Goal: Information Seeking & Learning: Compare options

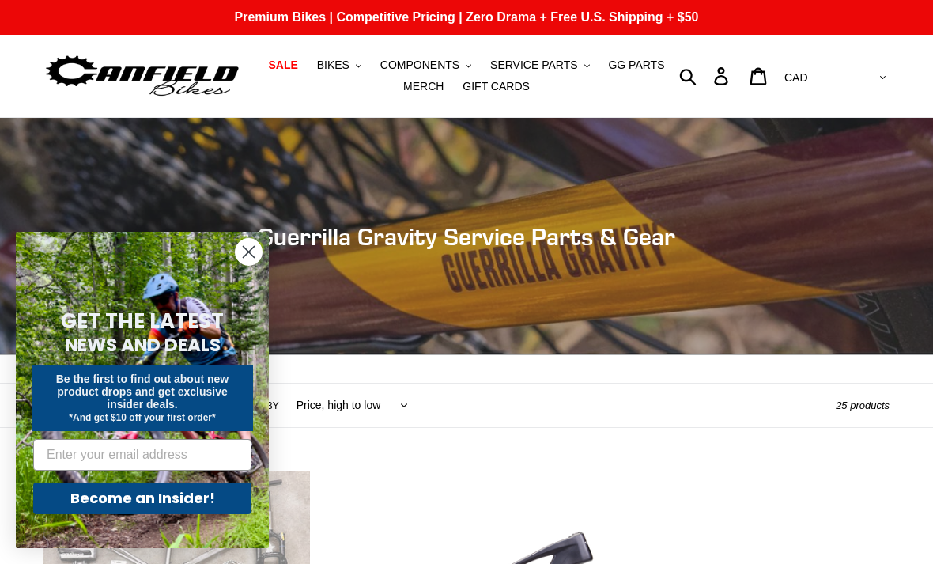
click at [572, 66] on span "SERVICE PARTS" at bounding box center [533, 65] width 87 height 13
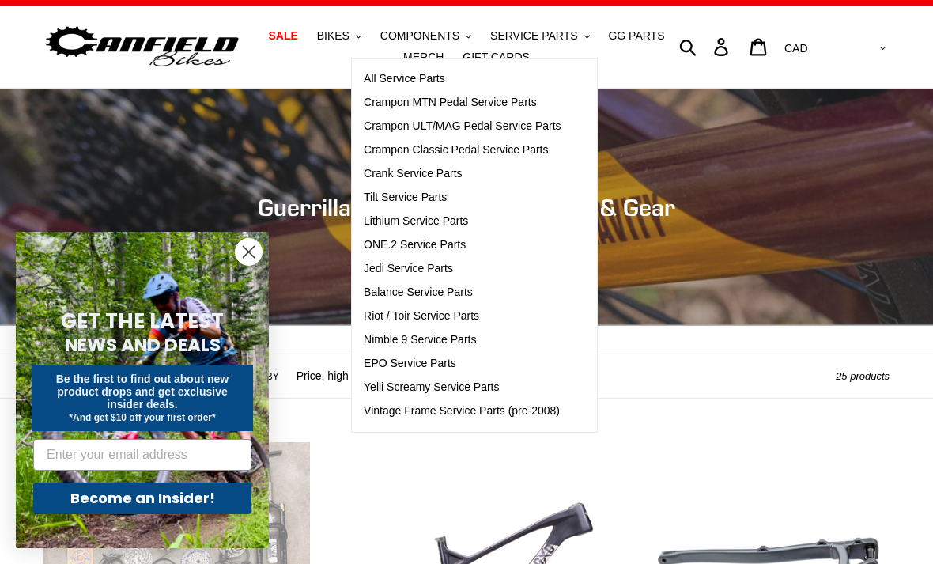
scroll to position [43, 0]
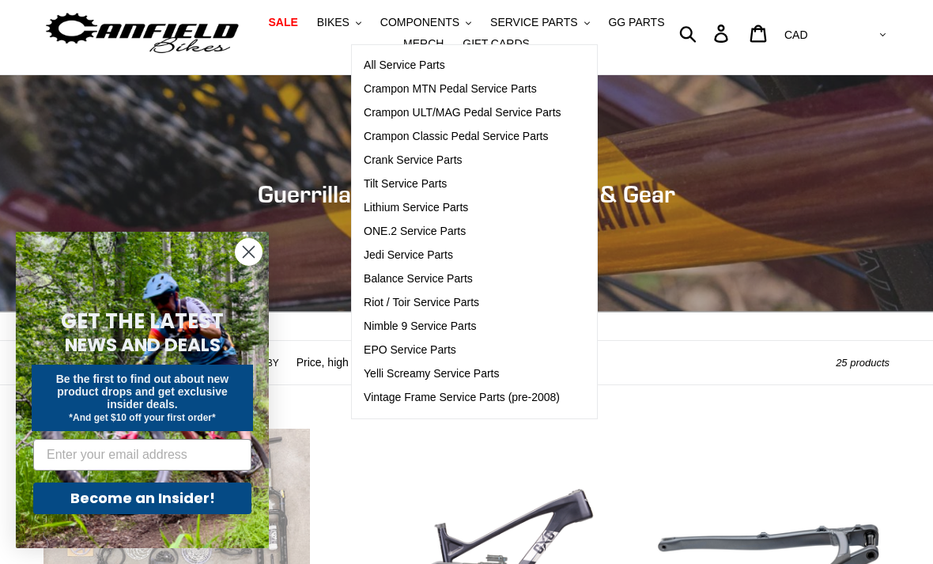
click at [638, 16] on span "GG PARTS" at bounding box center [636, 22] width 56 height 13
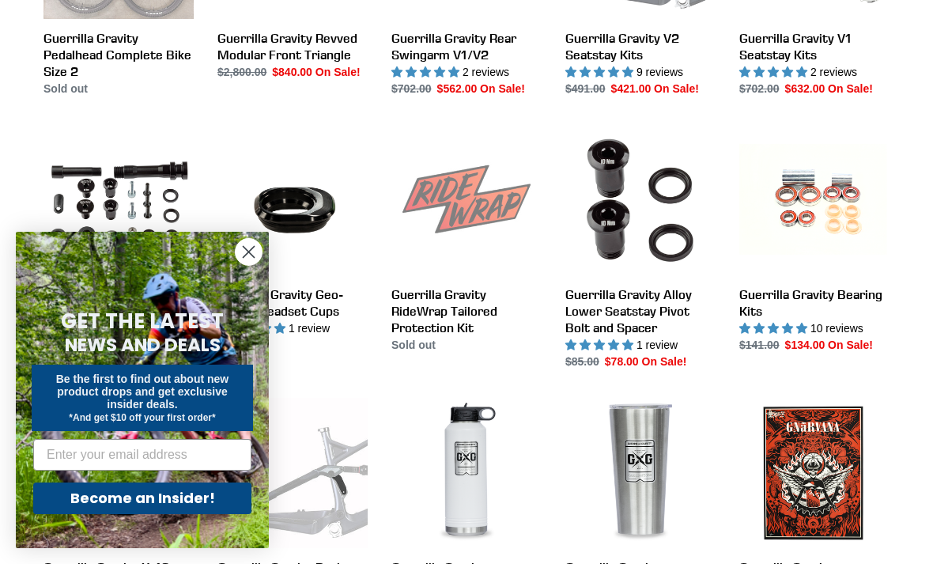
scroll to position [714, 0]
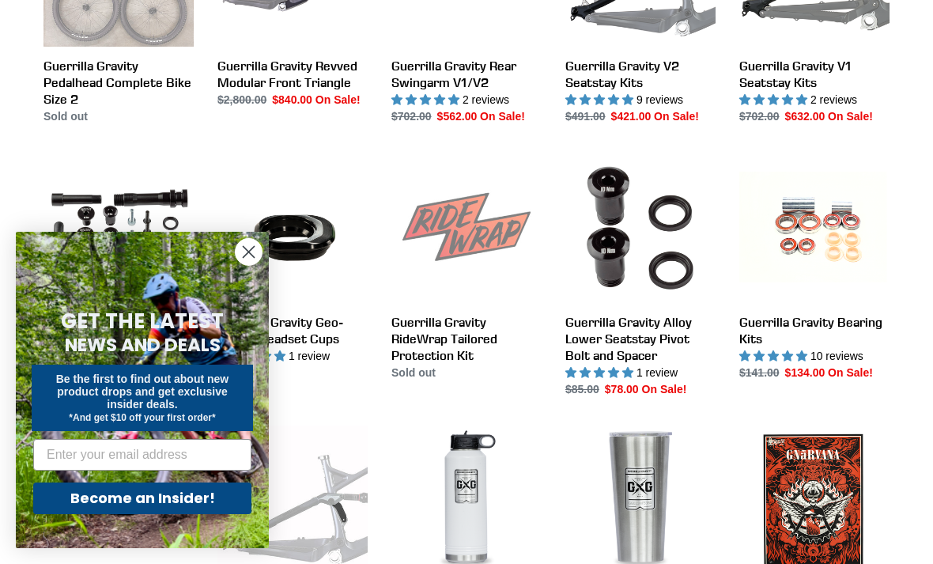
click at [804, 251] on link "Guerrilla Gravity Bearing Kits" at bounding box center [814, 267] width 150 height 229
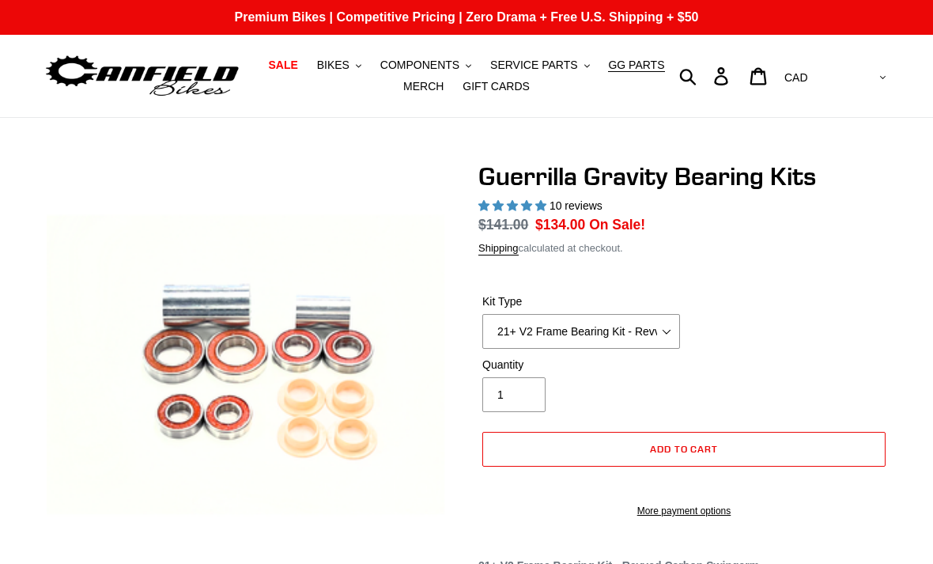
select select "highest-rating"
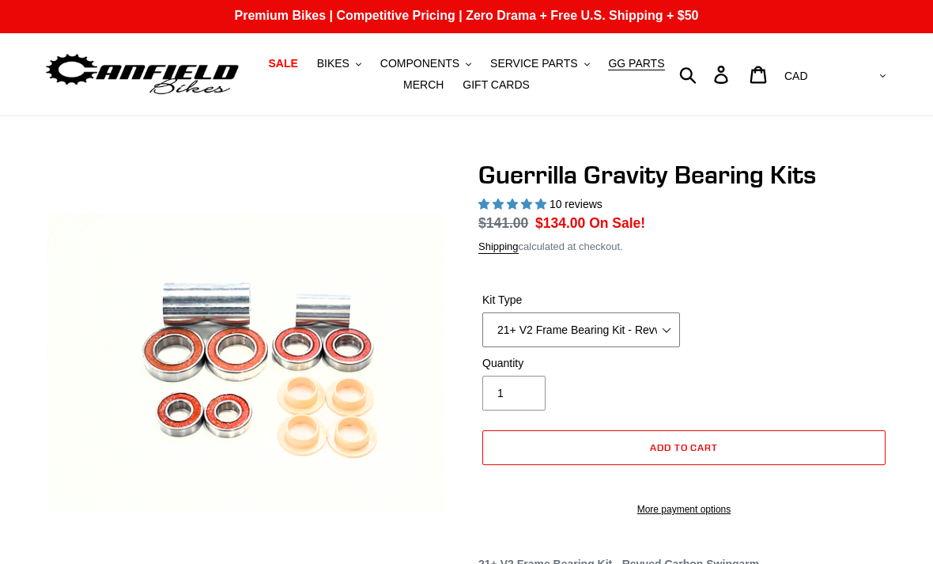
click at [652, 335] on select "21+ V2 Frame Bearing Kit - Revved Carbon Swingarm - In Stock 19+ V1 Frame Beari…" at bounding box center [581, 330] width 198 height 35
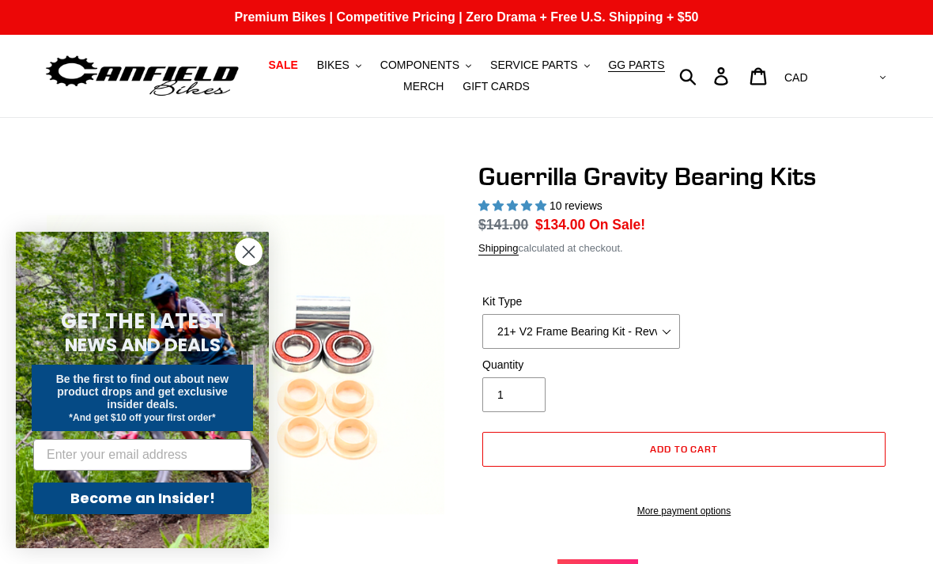
click at [649, 68] on span "GG PARTS" at bounding box center [636, 65] width 56 height 13
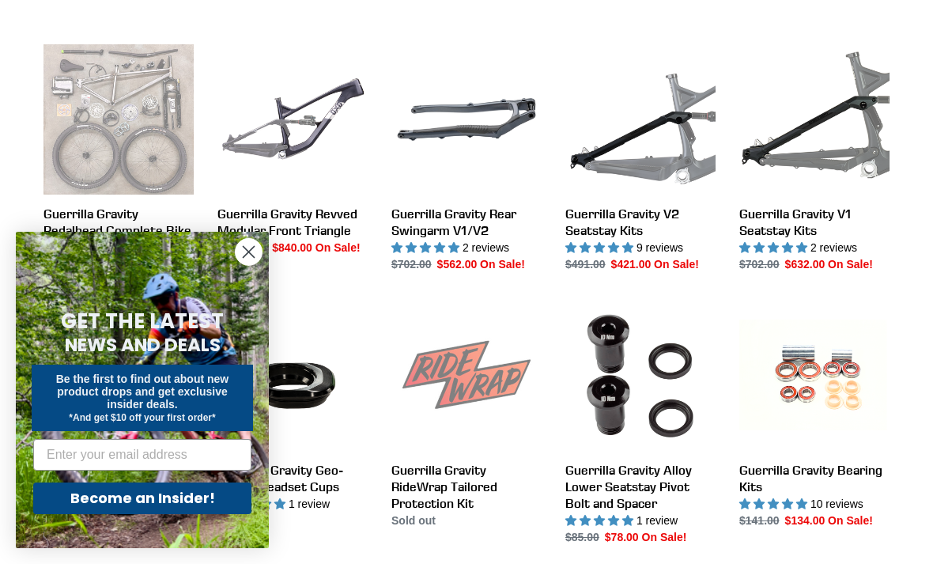
scroll to position [573, 0]
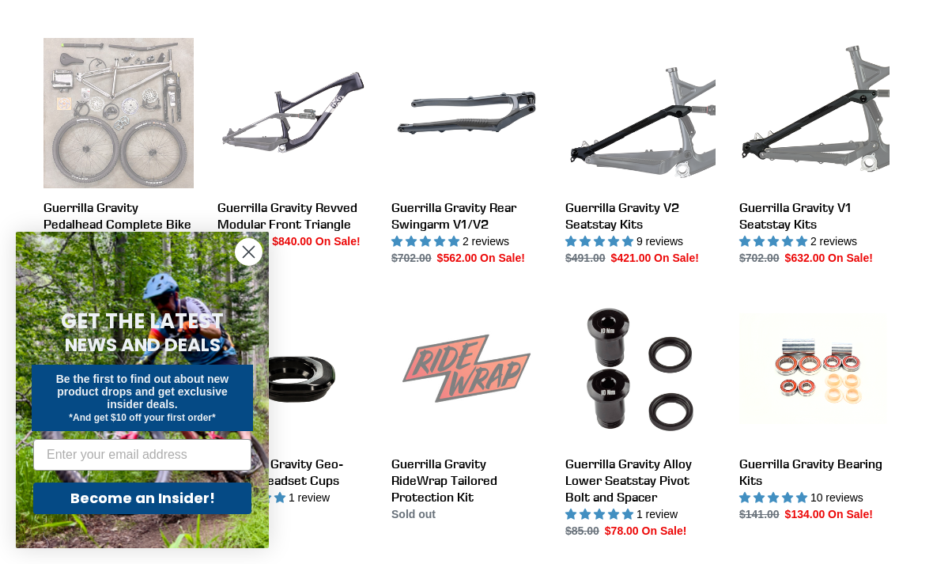
click at [243, 265] on circle "Close dialog" at bounding box center [249, 252] width 26 height 26
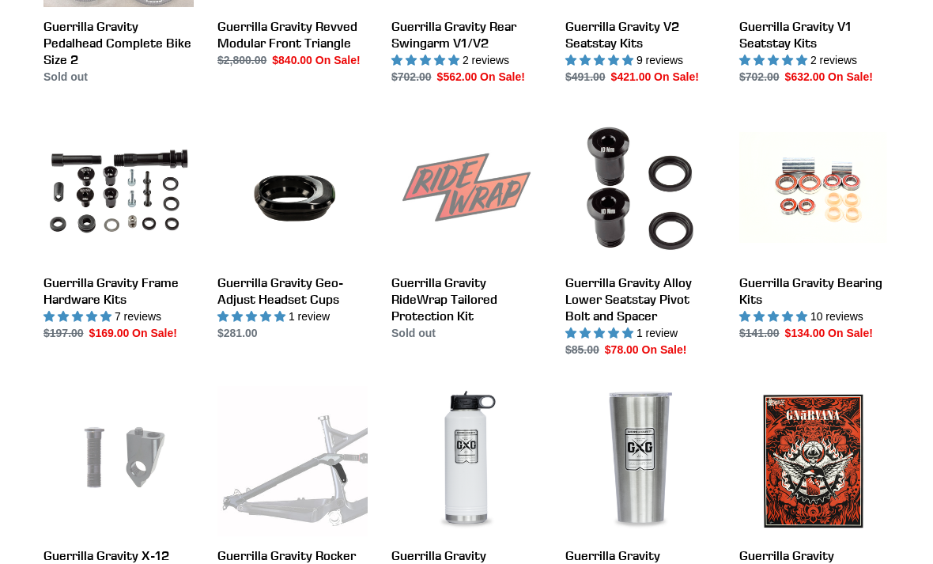
scroll to position [754, 0]
click at [109, 187] on link "Guerrilla Gravity Frame Hardware Kits" at bounding box center [118, 227] width 150 height 229
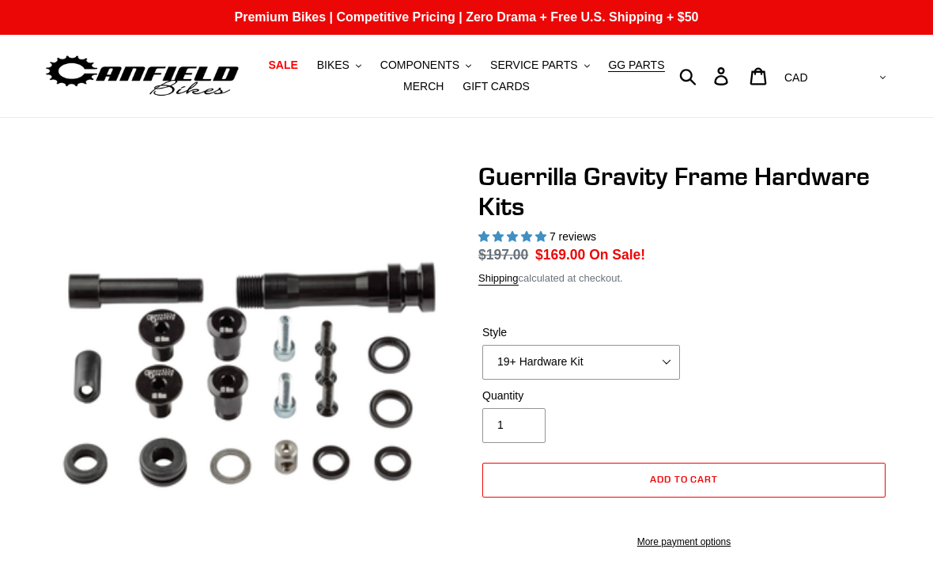
select select "highest-rating"
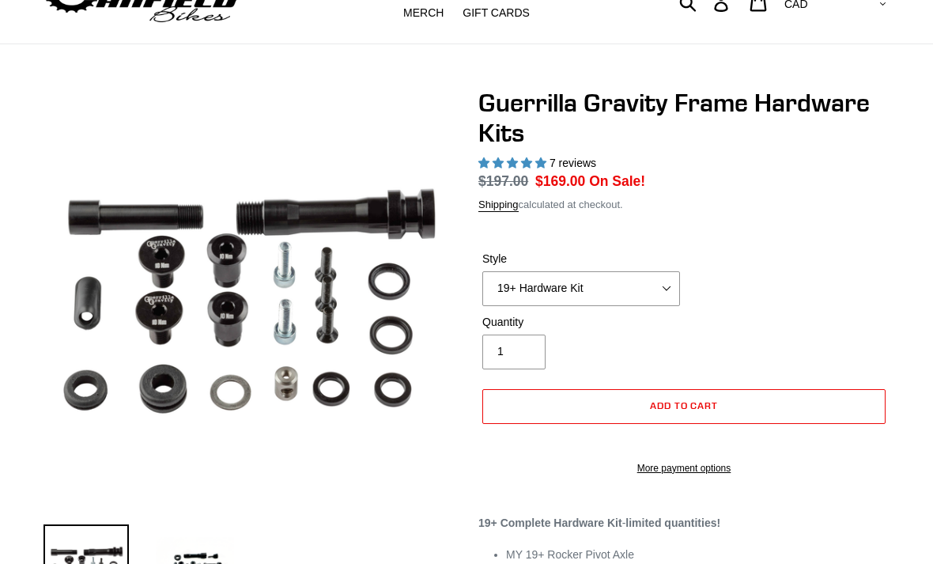
scroll to position [85, 0]
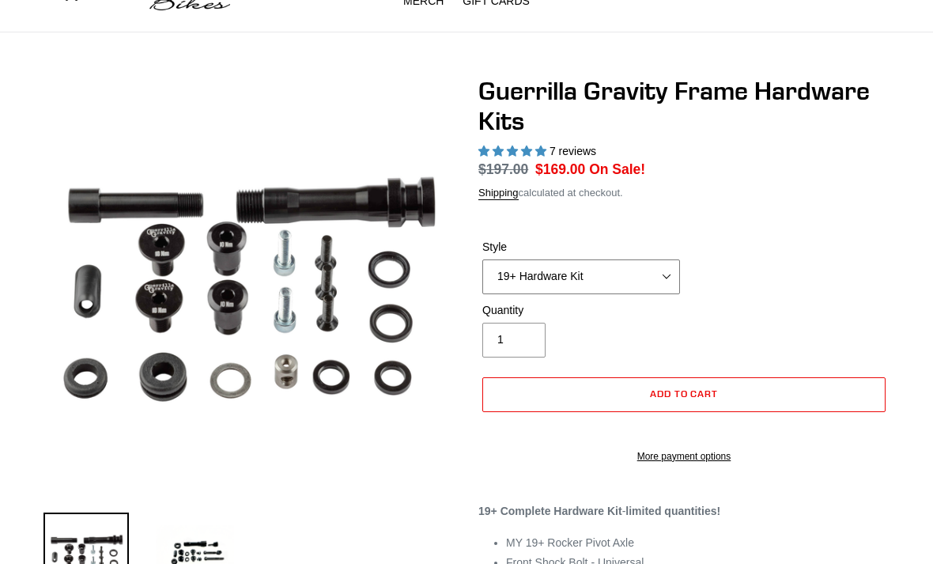
click at [665, 278] on select "19+ Hardware Kit 21+ V2 Trail Pistol Complete Hardware Kit" at bounding box center [581, 276] width 198 height 35
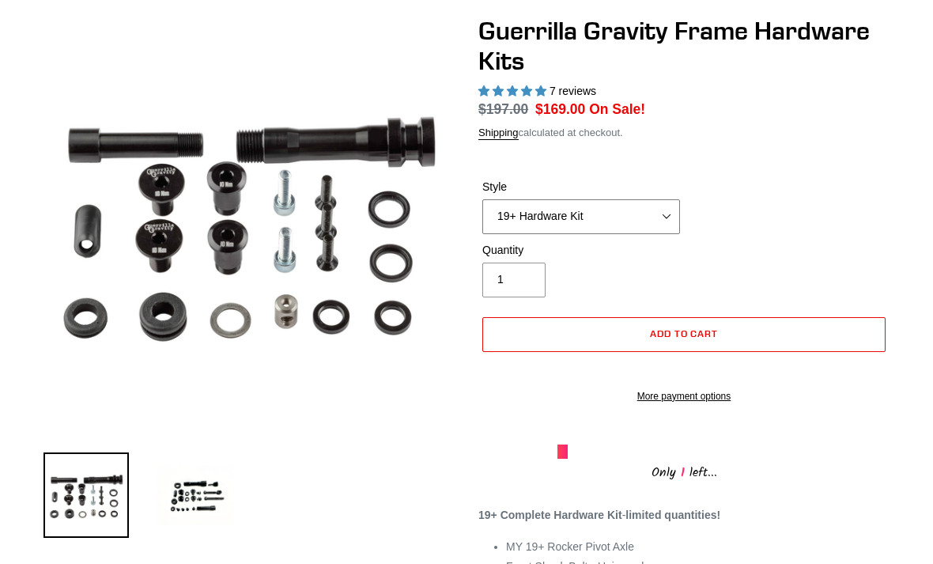
scroll to position [0, 0]
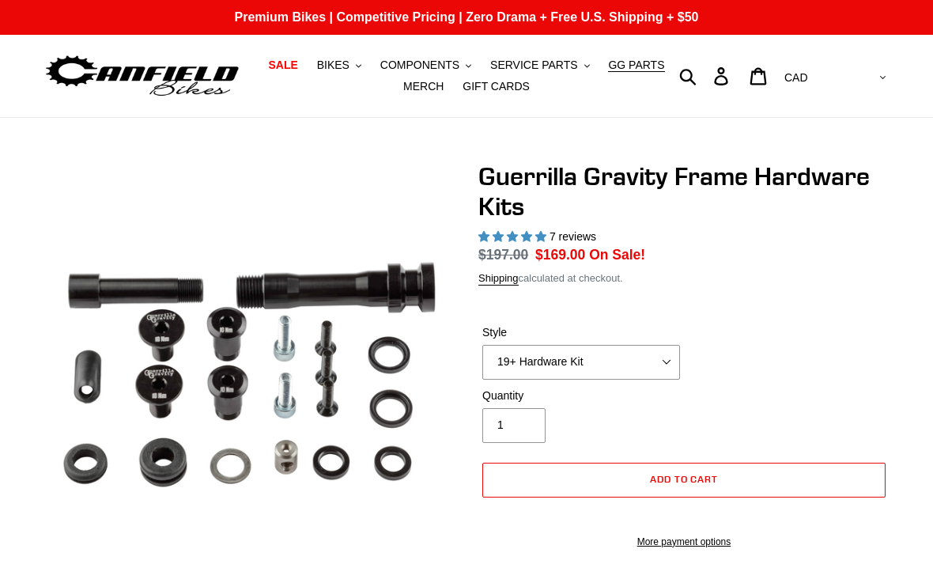
click at [296, 66] on span "SALE" at bounding box center [282, 65] width 29 height 13
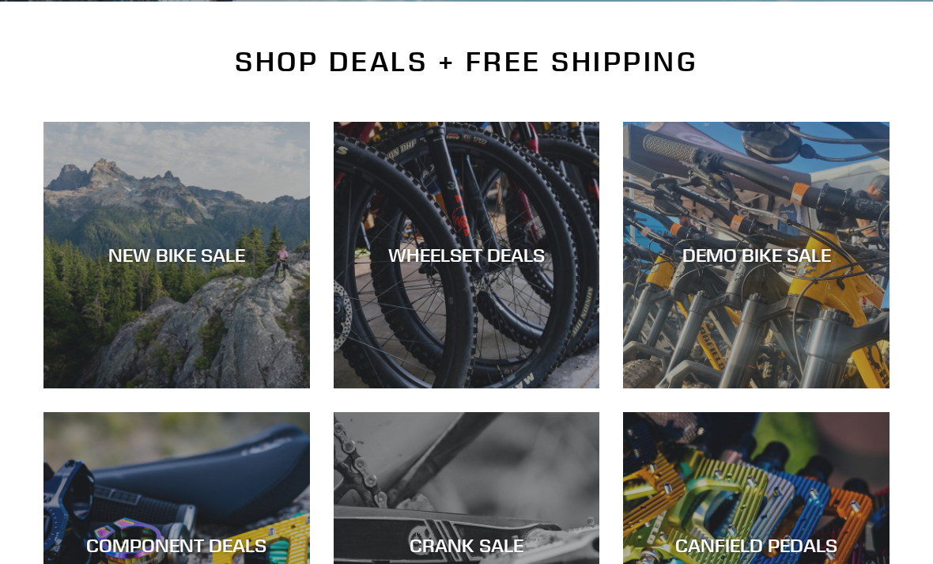
scroll to position [354, 0]
click at [193, 255] on div "NEW BIKE SALE" at bounding box center [176, 255] width 267 height 23
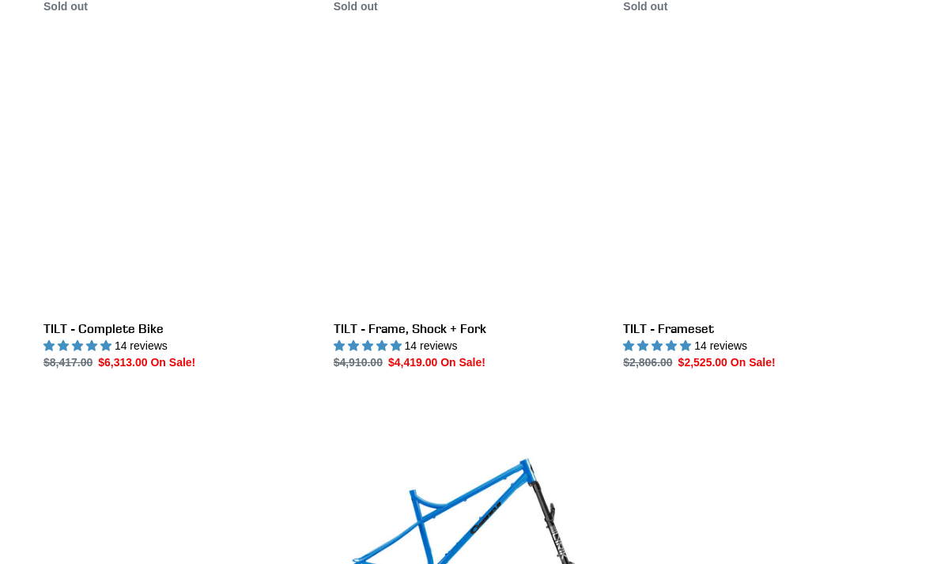
scroll to position [2205, 0]
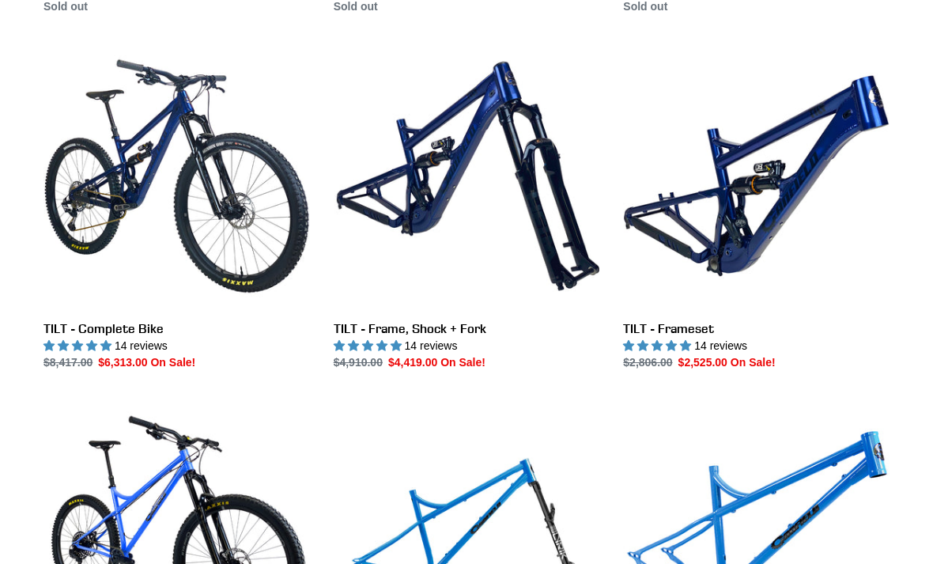
click at [368, 215] on link "TILT - Frame, Shock + Fork" at bounding box center [467, 206] width 267 height 327
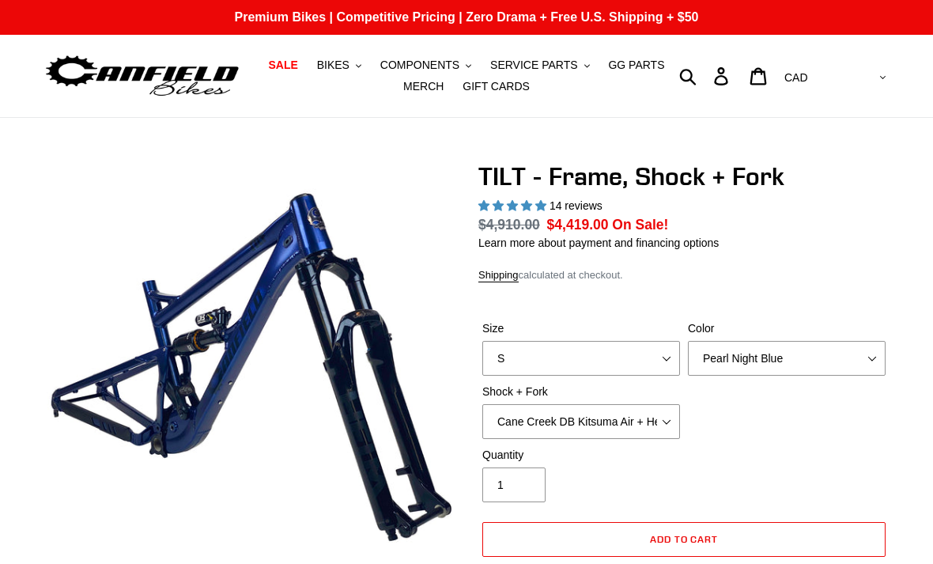
select select "highest-rating"
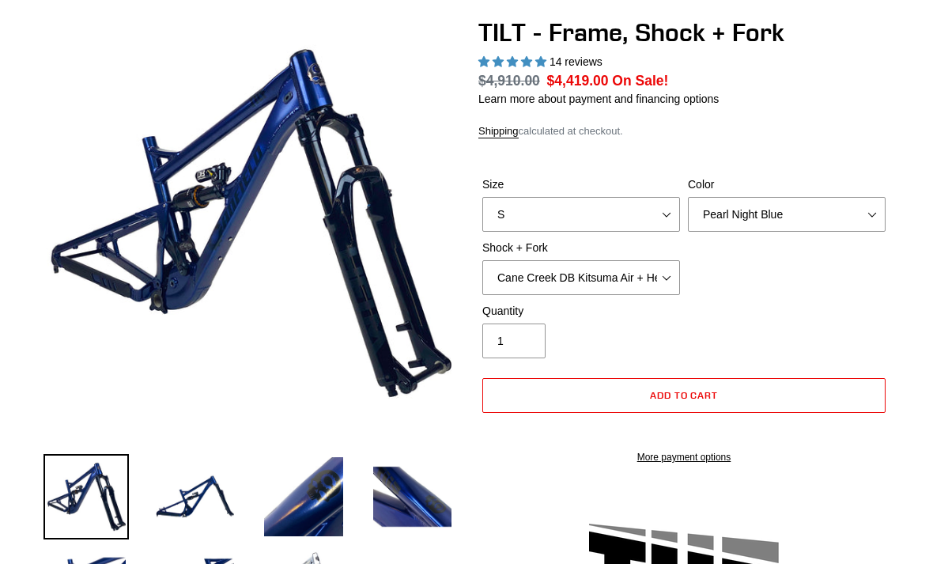
scroll to position [144, 0]
click at [670, 272] on select "Cane Creek DB Kitsuma Air + Helm MKII 140mm Cane Creek DB Kitsuma Air + Fox 36 …" at bounding box center [581, 277] width 198 height 35
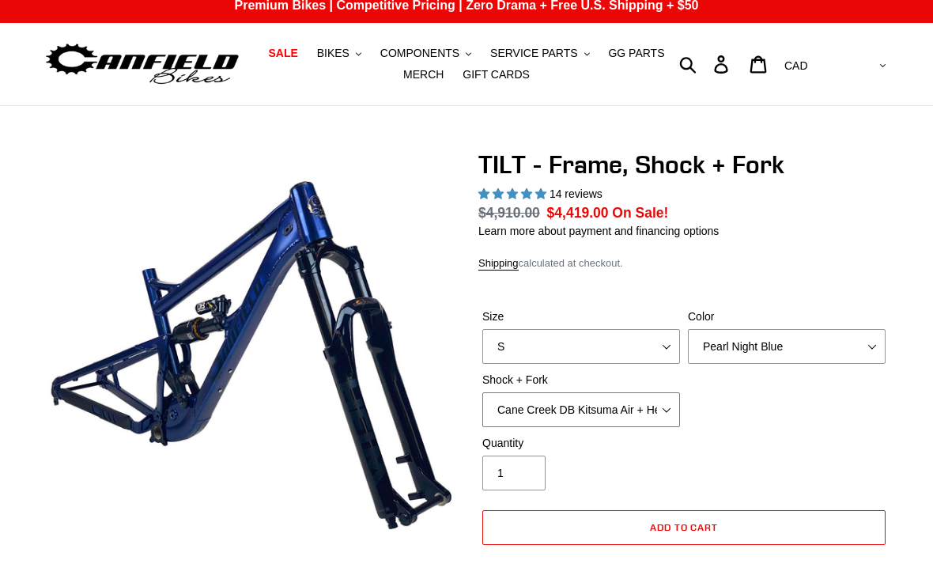
scroll to position [0, 0]
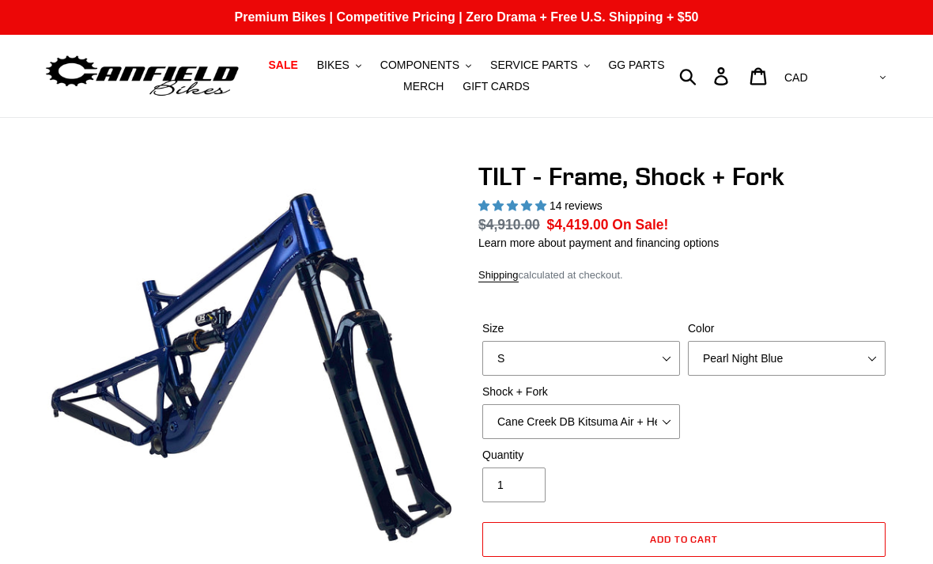
click at [877, 76] on select "AED AFN ALL AMD ANG AUD AWG AZN BAM BBD BDT BGN BIF BND BOB BSD BWP BZD CAD CDF…" at bounding box center [834, 77] width 112 height 29
select select "USD"
select select "highest-rating"
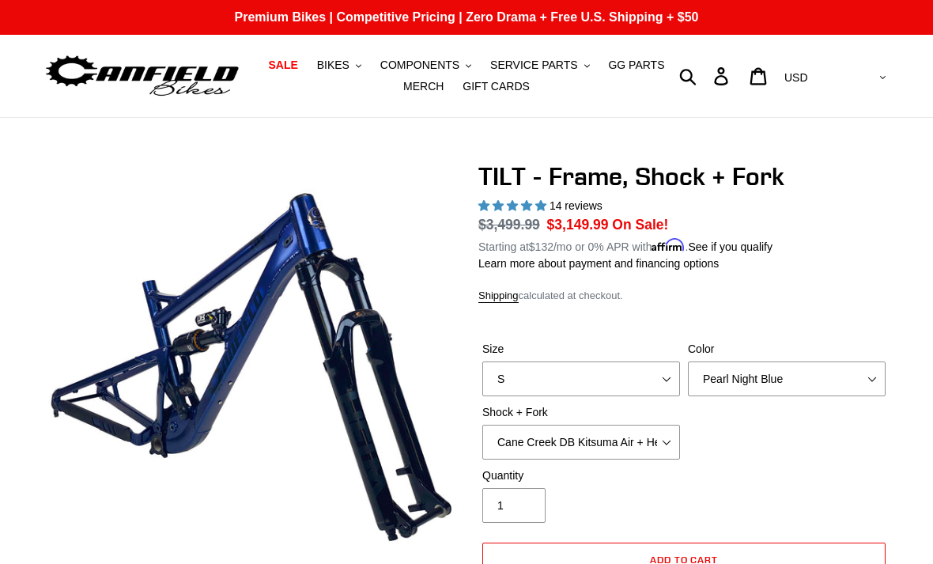
click at [587, 202] on span "14 reviews" at bounding box center [576, 205] width 53 height 13
click at [554, 201] on span "14 reviews" at bounding box center [576, 205] width 53 height 13
click at [602, 201] on span "14 reviews" at bounding box center [576, 205] width 53 height 13
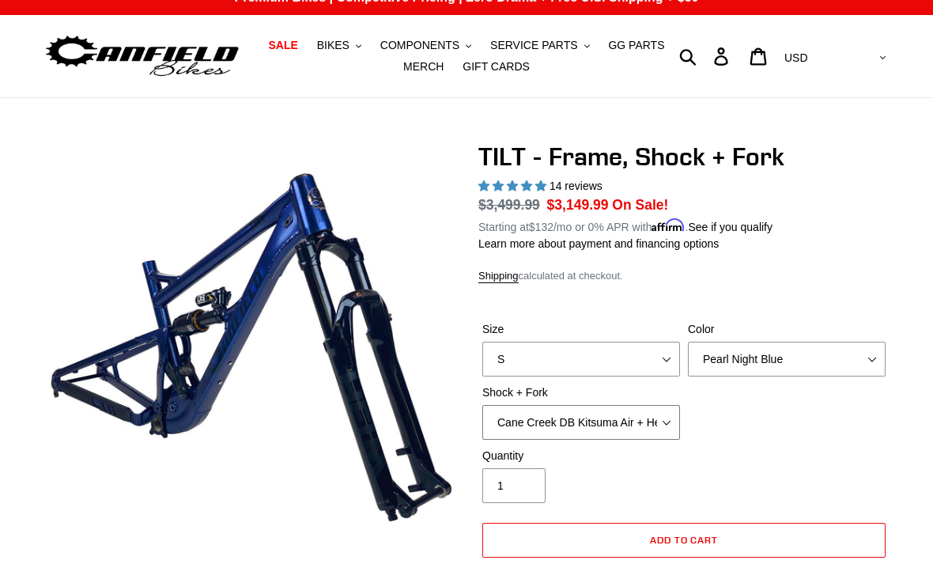
click at [658, 420] on select "Cane Creek DB Kitsuma Air + Helm MKII 140mm Cane Creek DB Kitsuma Air + Fox 36 …" at bounding box center [581, 422] width 198 height 35
click at [667, 422] on select "Cane Creek DB Kitsuma Air + Helm MKII 140mm Cane Creek DB Kitsuma Air + Fox 36 …" at bounding box center [581, 422] width 198 height 35
click at [669, 356] on select "S M L XL" at bounding box center [581, 359] width 198 height 35
click at [652, 418] on select "Cane Creek DB Kitsuma Air + Helm MKII 140mm Cane Creek DB Kitsuma Air + Fox 36 …" at bounding box center [581, 422] width 198 height 35
click at [666, 425] on select "Cane Creek DB Kitsuma Air + Helm MKII 140mm Cane Creek DB Kitsuma Air + Fox 36 …" at bounding box center [581, 422] width 198 height 35
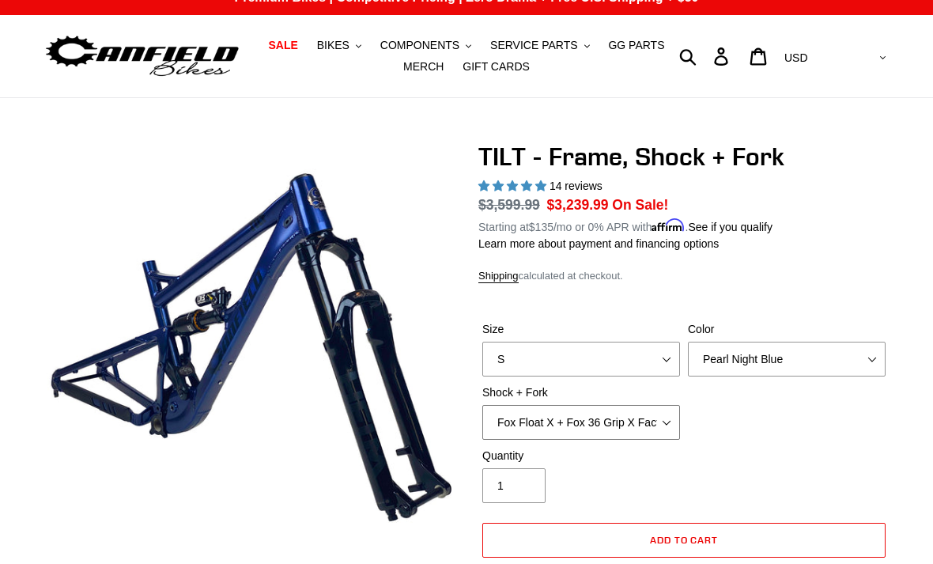
select select "Cane Creek DB Kitsuma Air + Fox 36 SL Factory Grip X 140mm"
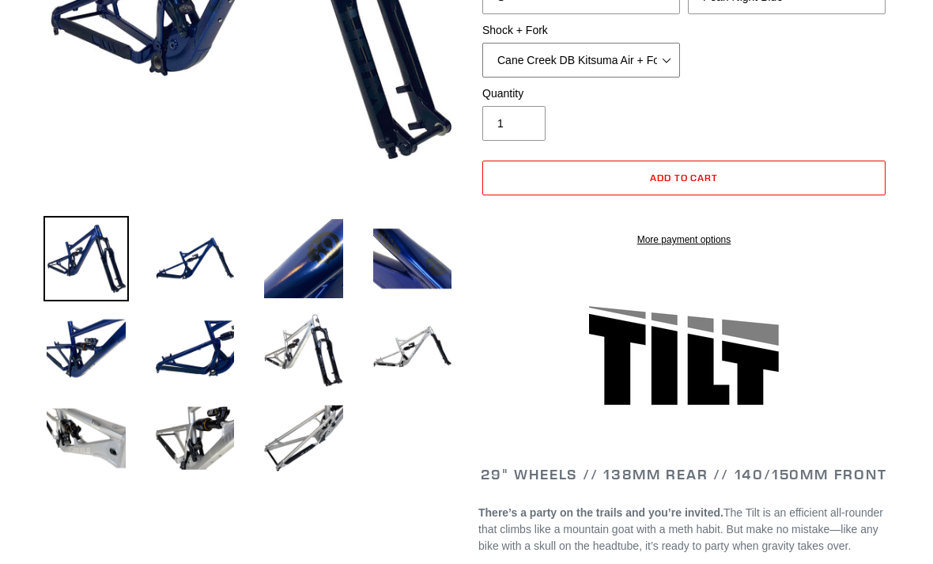
scroll to position [351, 0]
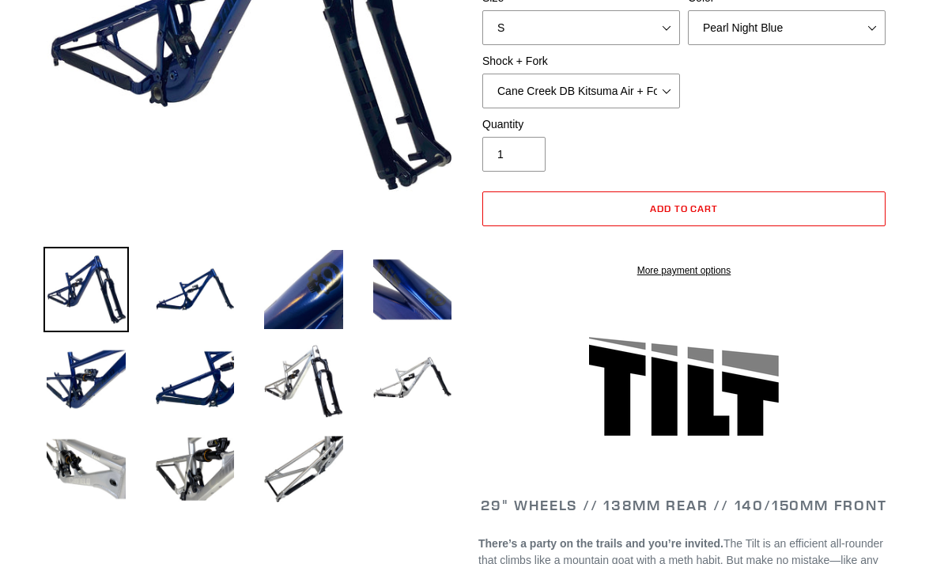
click at [196, 291] on img at bounding box center [195, 289] width 85 height 85
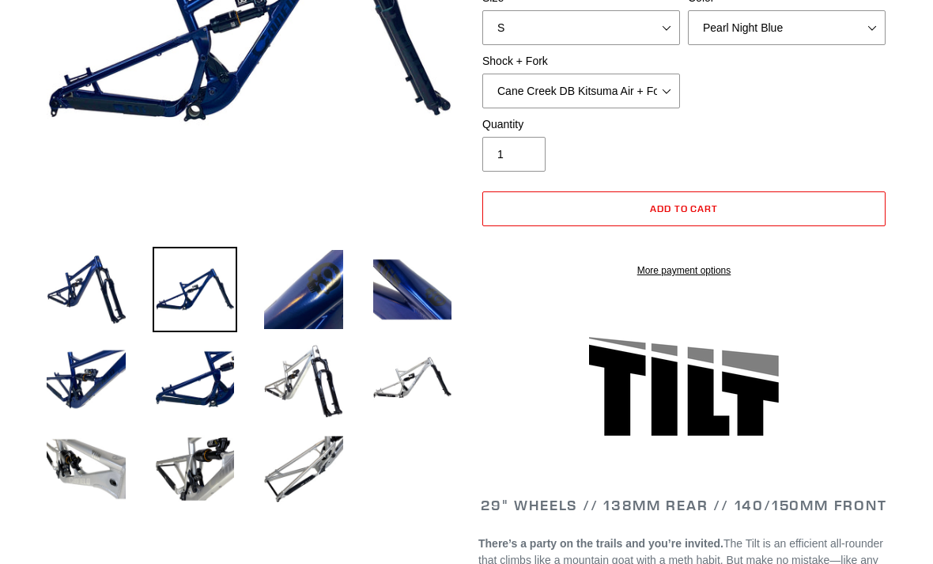
click at [297, 282] on img at bounding box center [303, 289] width 85 height 85
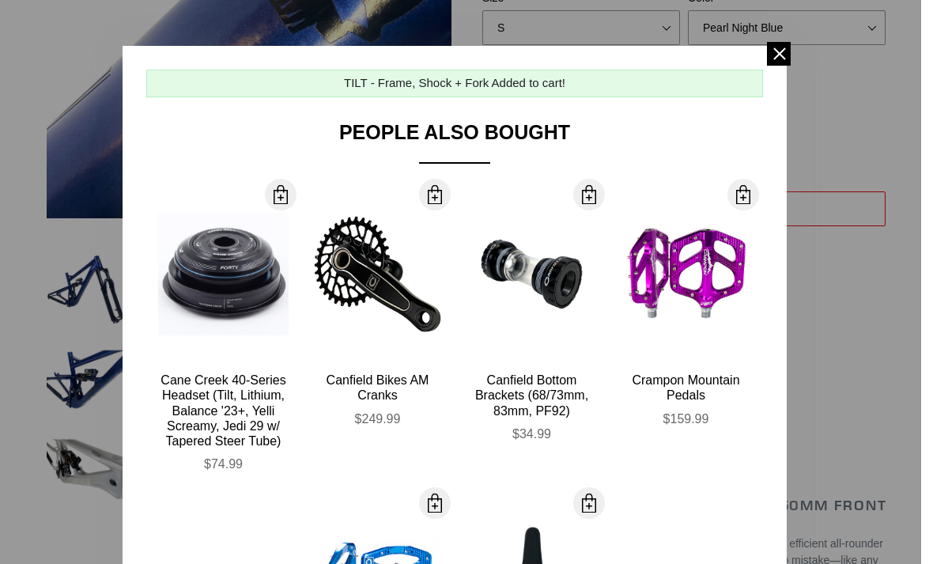
click at [88, 354] on div at bounding box center [466, 282] width 933 height 564
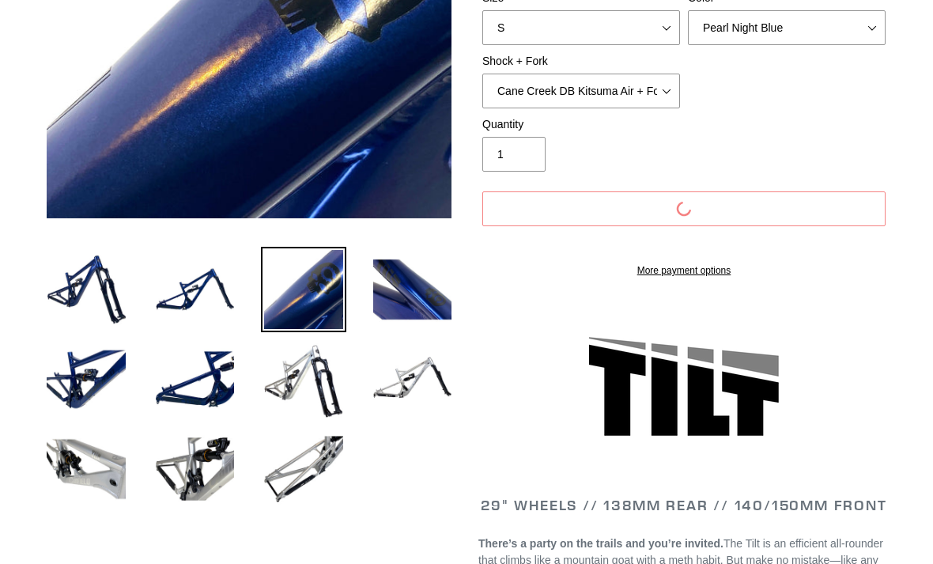
click at [87, 355] on img at bounding box center [85, 379] width 85 height 85
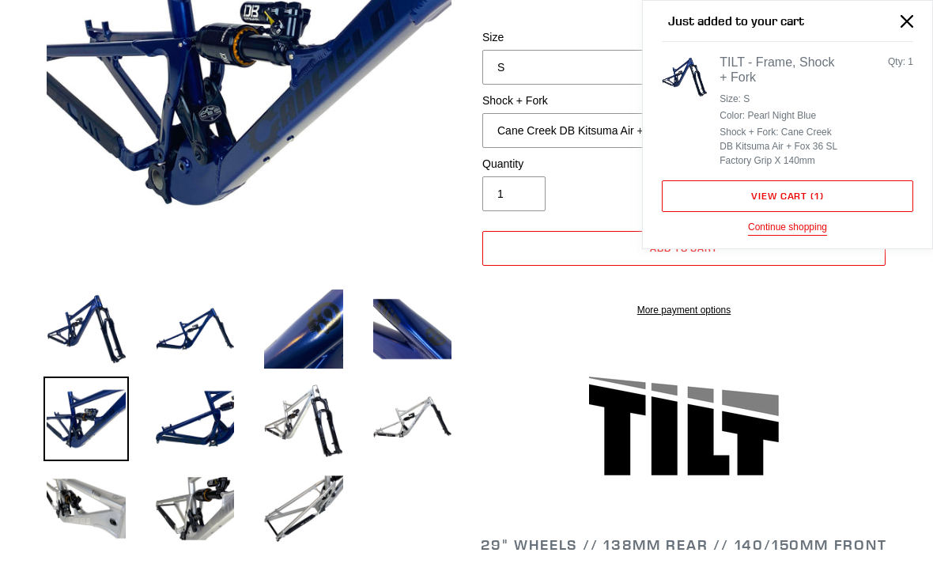
scroll to position [311, 0]
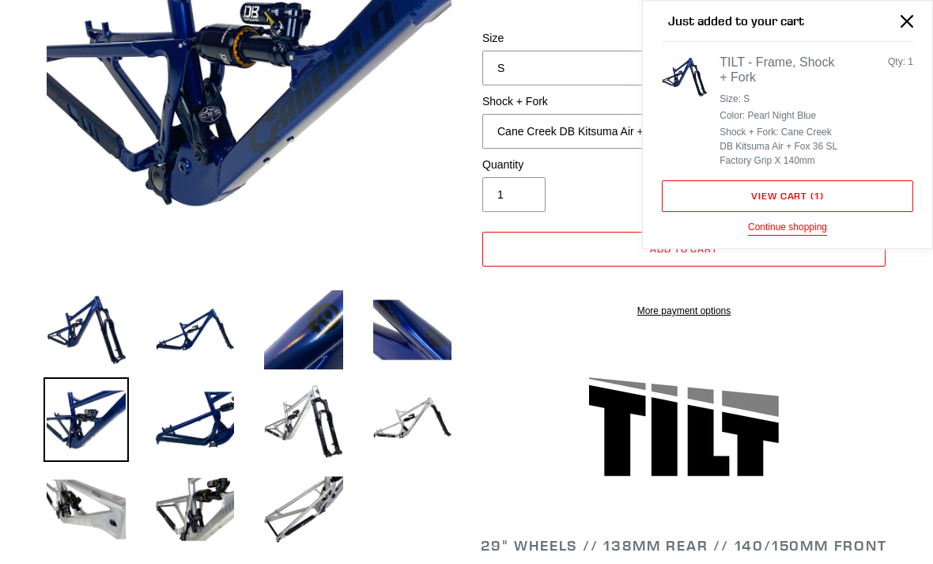
click at [906, 21] on icon "Close" at bounding box center [907, 21] width 13 height 13
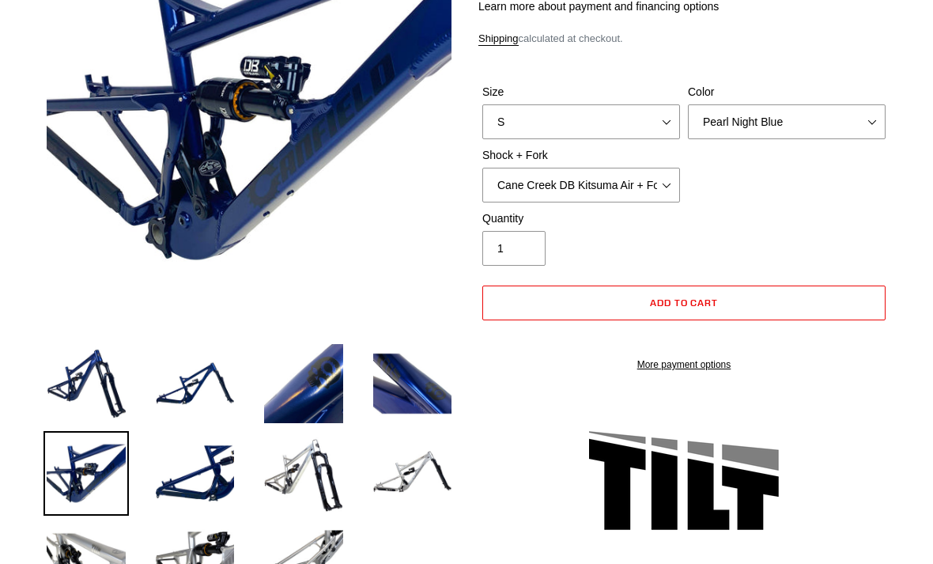
scroll to position [256, 0]
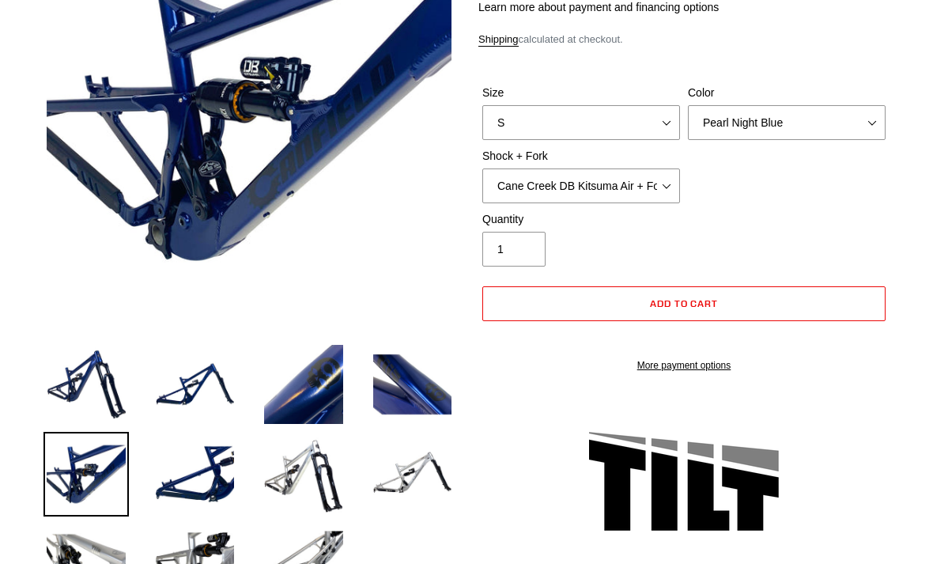
click at [197, 476] on img at bounding box center [195, 474] width 85 height 85
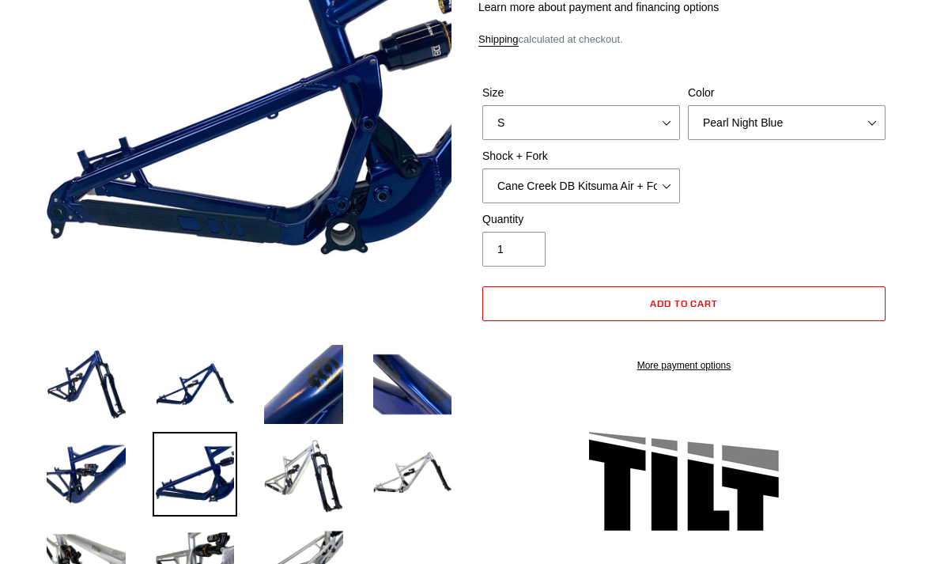
click at [270, 478] on img at bounding box center [303, 474] width 85 height 85
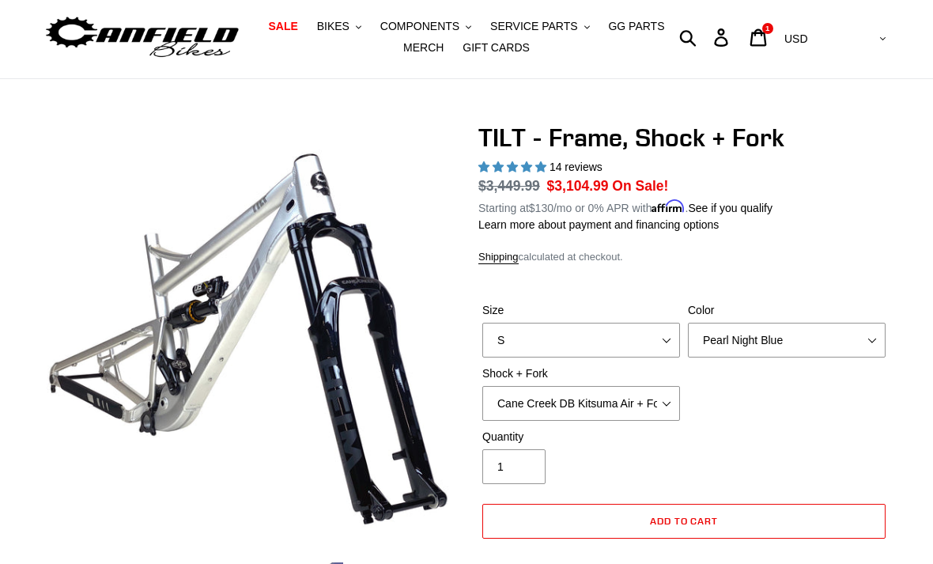
scroll to position [39, 0]
click at [826, 338] on select "Pearl Night Blue" at bounding box center [787, 340] width 198 height 35
click at [658, 341] on select "S M L XL" at bounding box center [581, 340] width 198 height 35
click at [664, 344] on select "S M L XL" at bounding box center [581, 340] width 198 height 35
click at [845, 341] on select "Pearl Night Blue" at bounding box center [787, 340] width 198 height 35
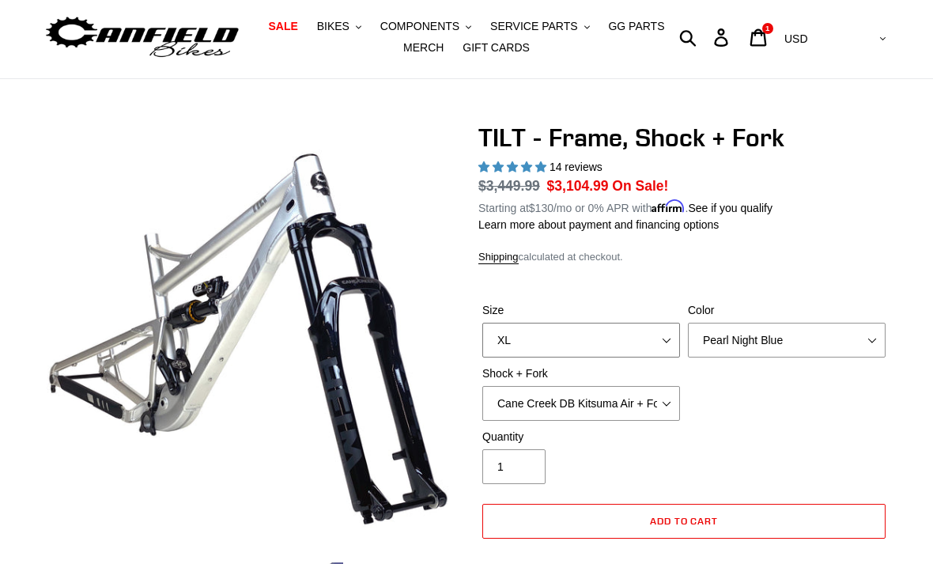
click at [673, 339] on select "S M L XL" at bounding box center [581, 340] width 198 height 35
select select "M"
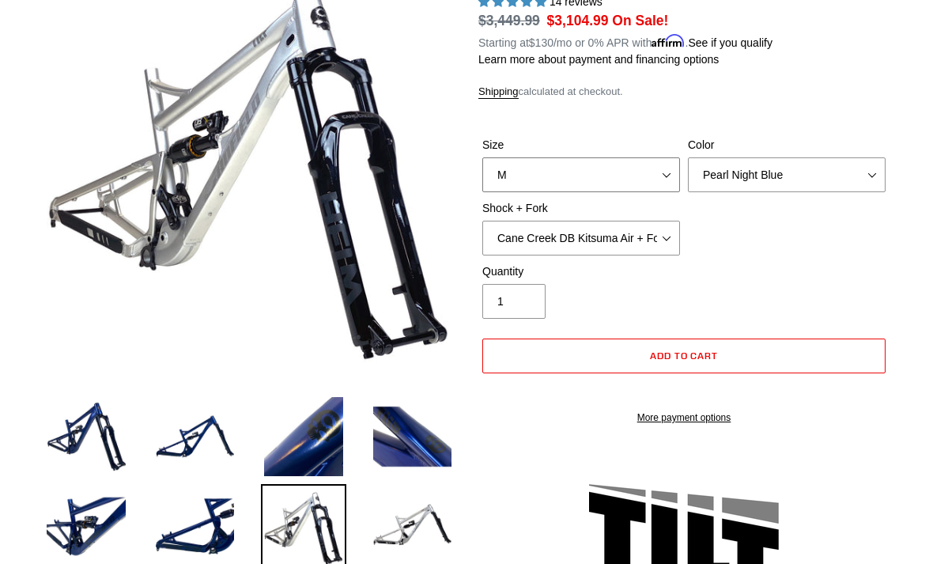
scroll to position [204, 0]
click at [173, 514] on img at bounding box center [195, 526] width 85 height 85
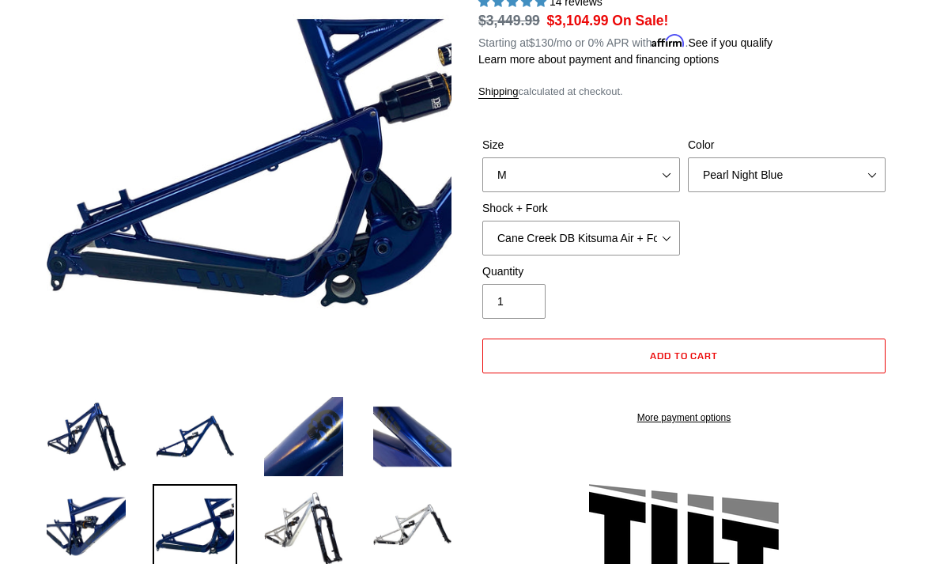
click at [280, 520] on img at bounding box center [303, 526] width 85 height 85
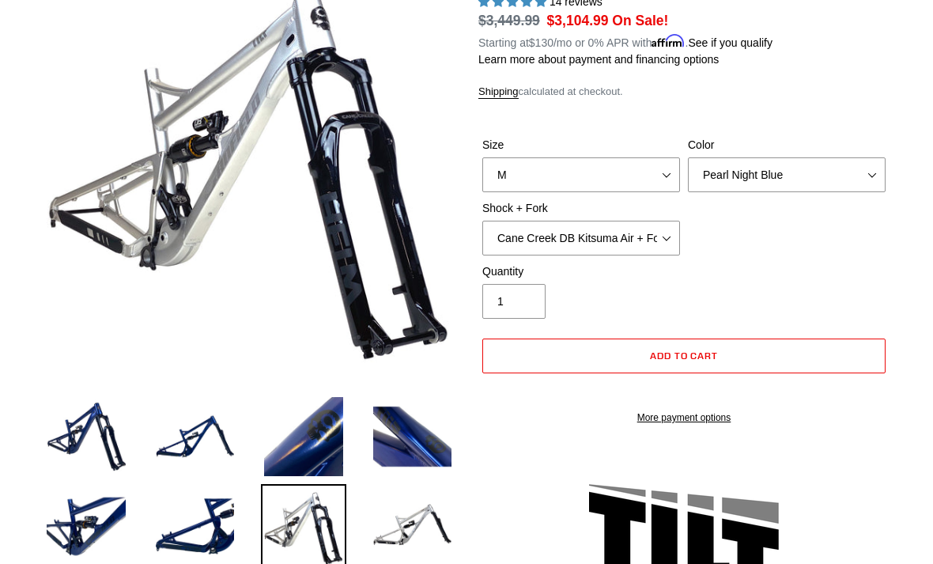
click at [374, 524] on img at bounding box center [412, 526] width 85 height 85
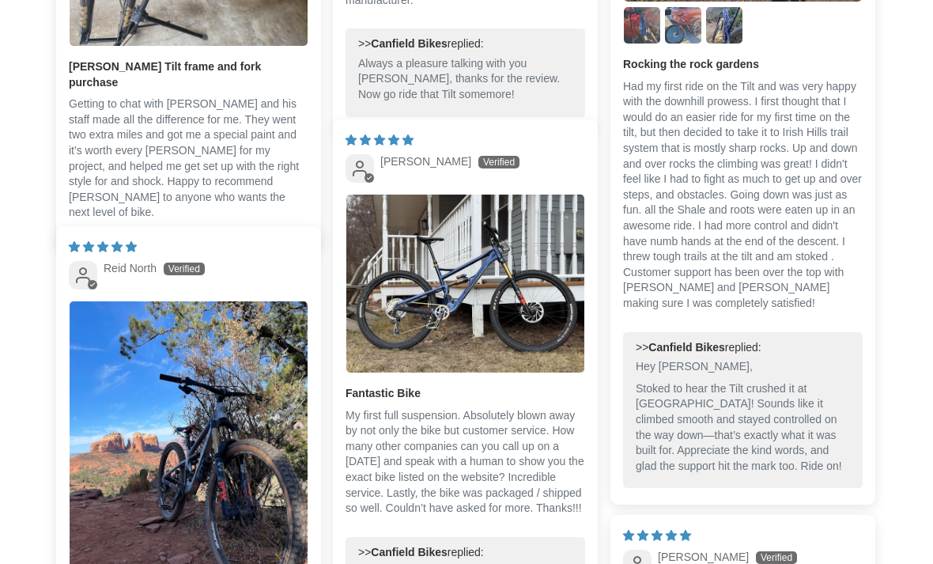
scroll to position [3303, 0]
